Goal: Transaction & Acquisition: Book appointment/travel/reservation

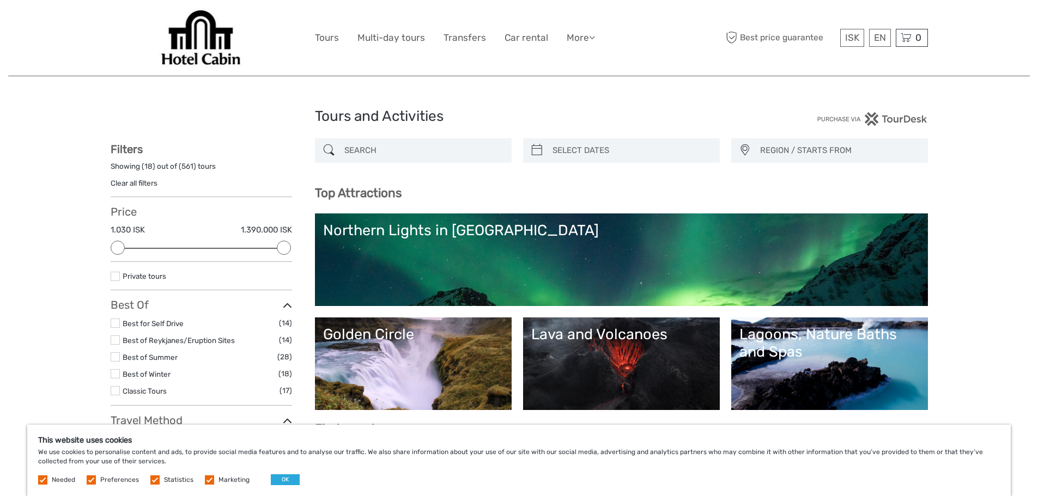
select select
click at [463, 38] on link "Transfers" at bounding box center [465, 38] width 43 height 16
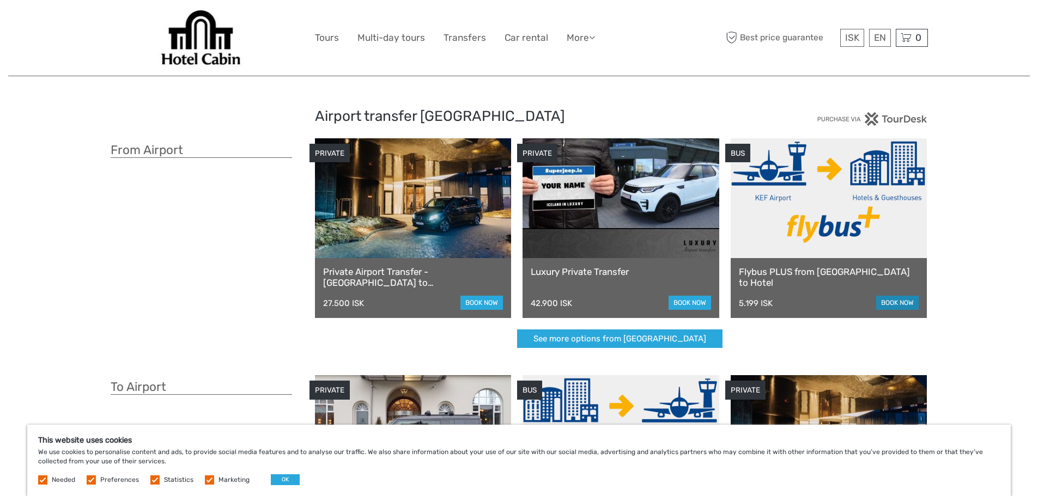
click at [887, 300] on link "book now" at bounding box center [897, 303] width 43 height 14
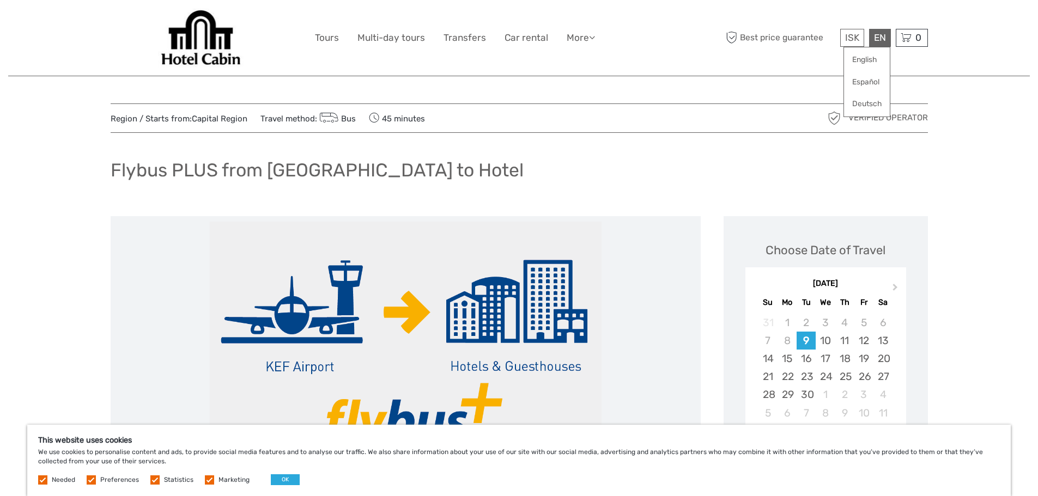
click at [876, 39] on div "EN English Español Deutsch" at bounding box center [880, 38] width 22 height 18
click at [868, 60] on link "English" at bounding box center [867, 60] width 46 height 20
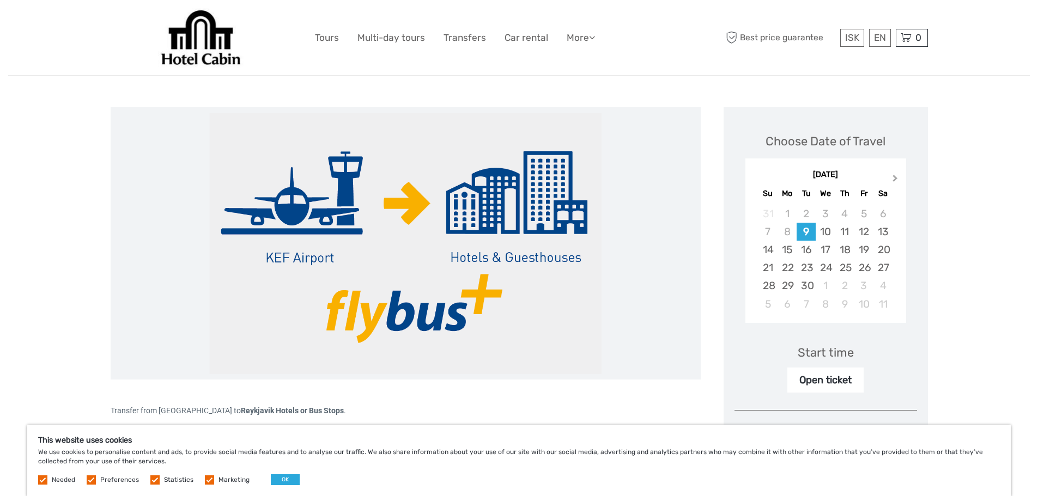
click at [895, 179] on span "Next Month" at bounding box center [895, 181] width 0 height 16
click at [843, 214] on div "2" at bounding box center [844, 214] width 19 height 18
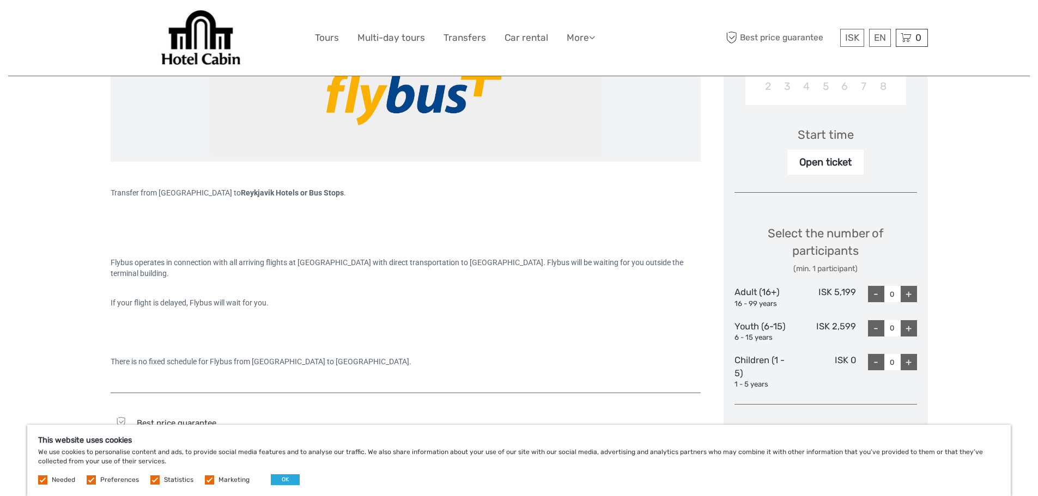
scroll to position [381, 0]
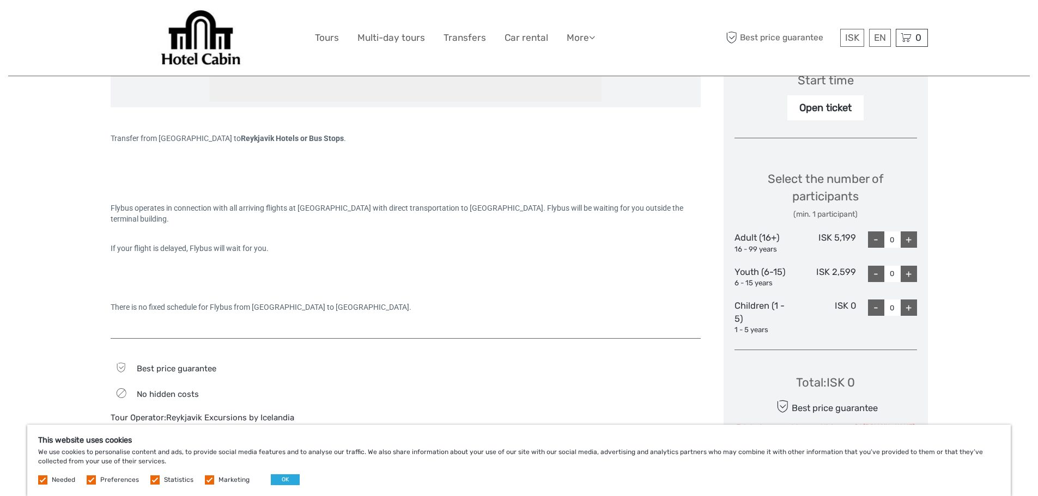
click at [912, 240] on div "+" at bounding box center [909, 240] width 16 height 16
type input "1"
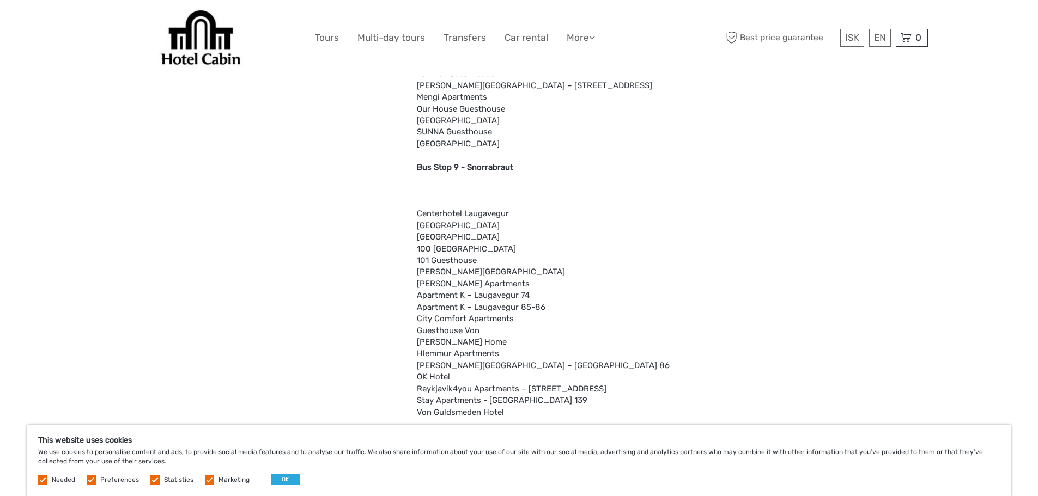
scroll to position [1573, 0]
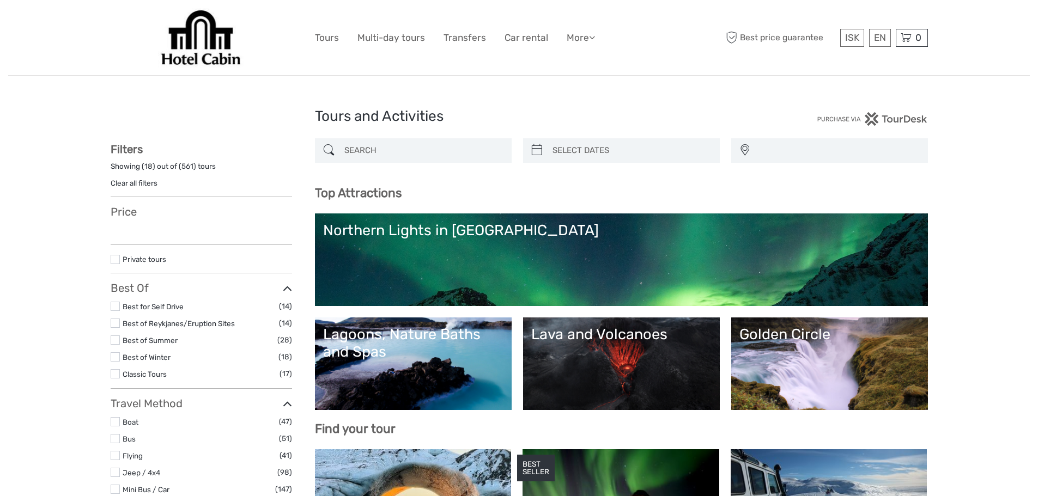
select select
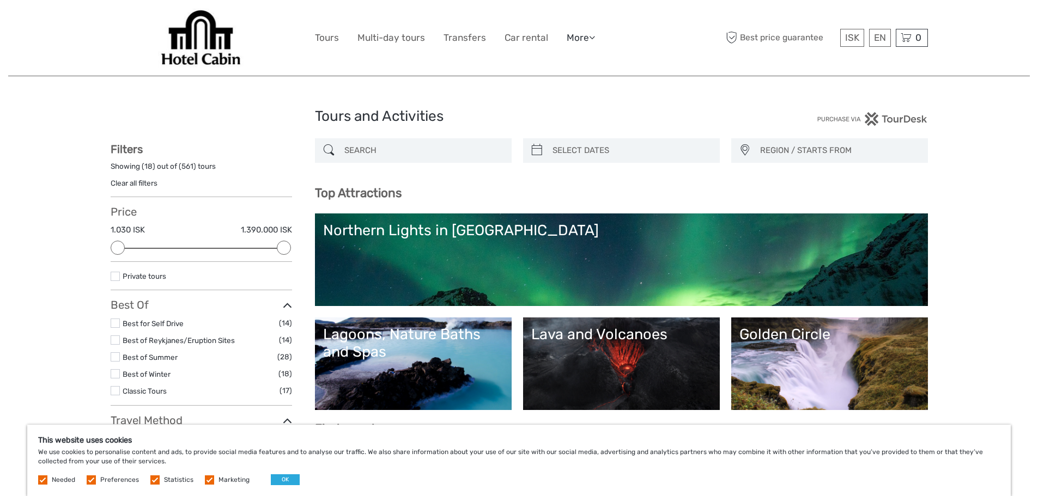
click at [586, 41] on link "More" at bounding box center [581, 38] width 28 height 16
click at [460, 41] on link "Transfers" at bounding box center [465, 38] width 43 height 16
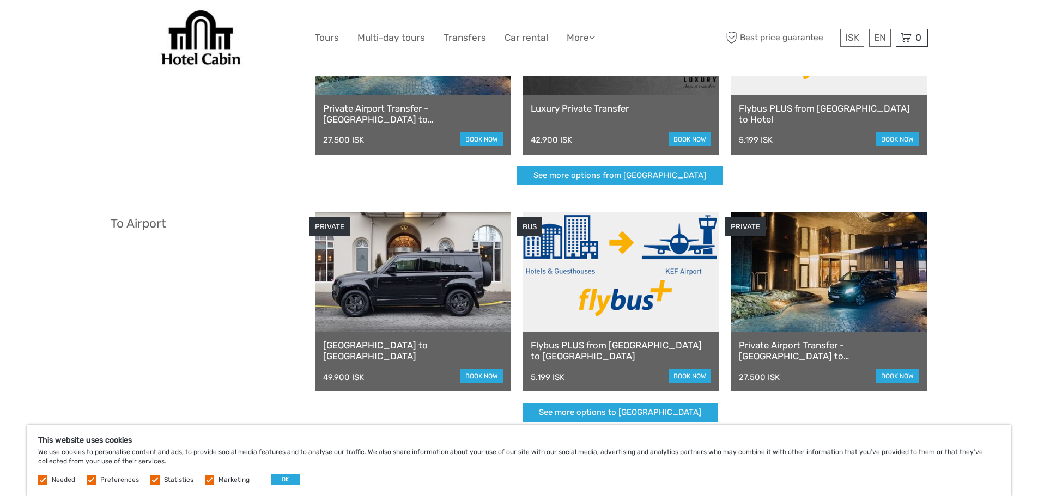
scroll to position [218, 0]
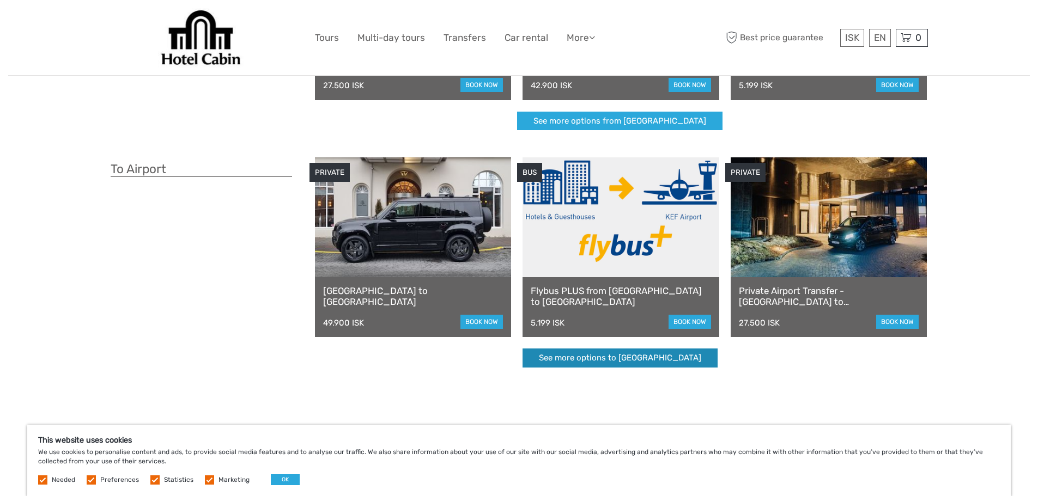
click at [666, 361] on link "See more options to [GEOGRAPHIC_DATA]" at bounding box center [620, 358] width 195 height 19
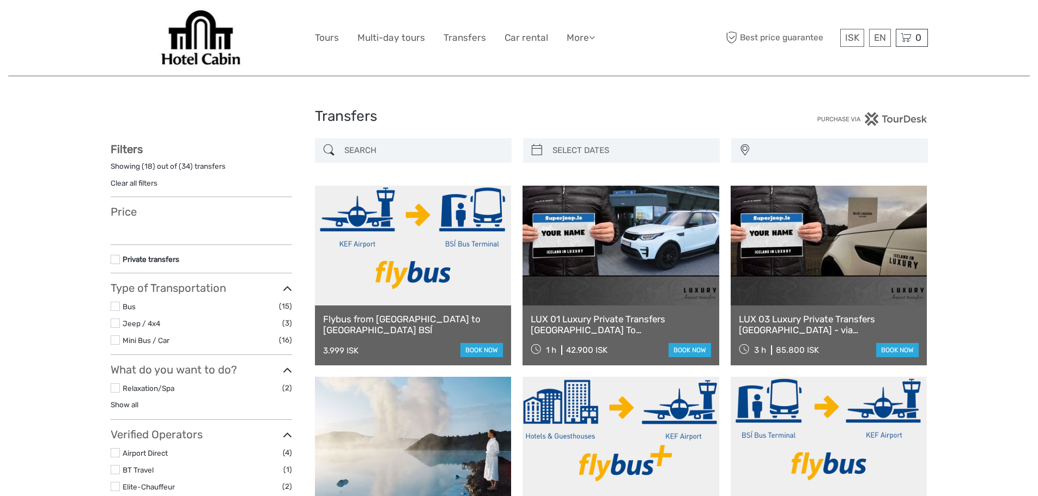
select select
